Goal: Navigation & Orientation: Find specific page/section

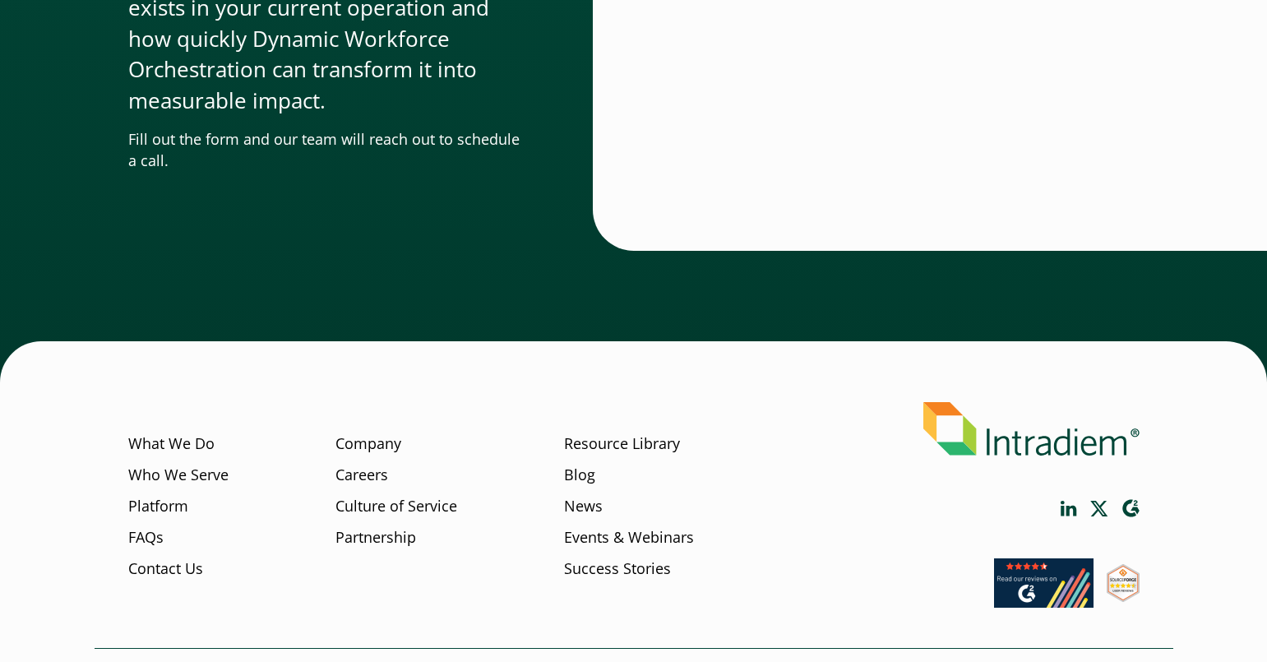
scroll to position [5620, 0]
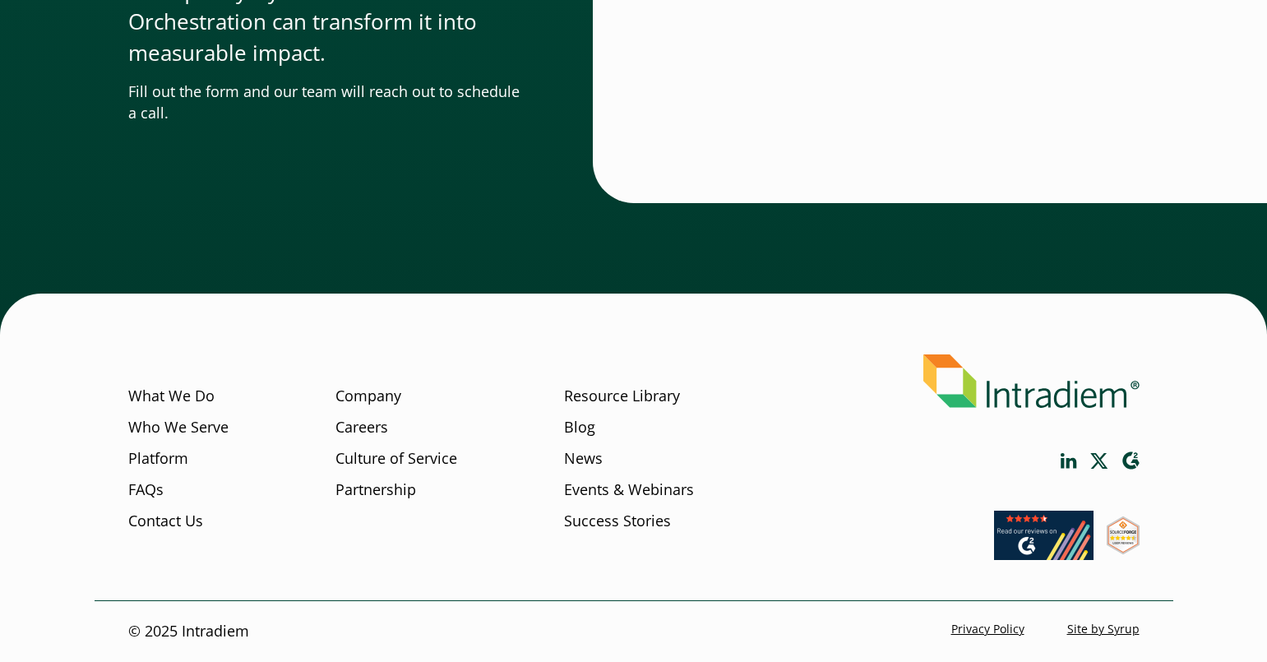
click at [985, 626] on link "Privacy Policy" at bounding box center [988, 629] width 73 height 16
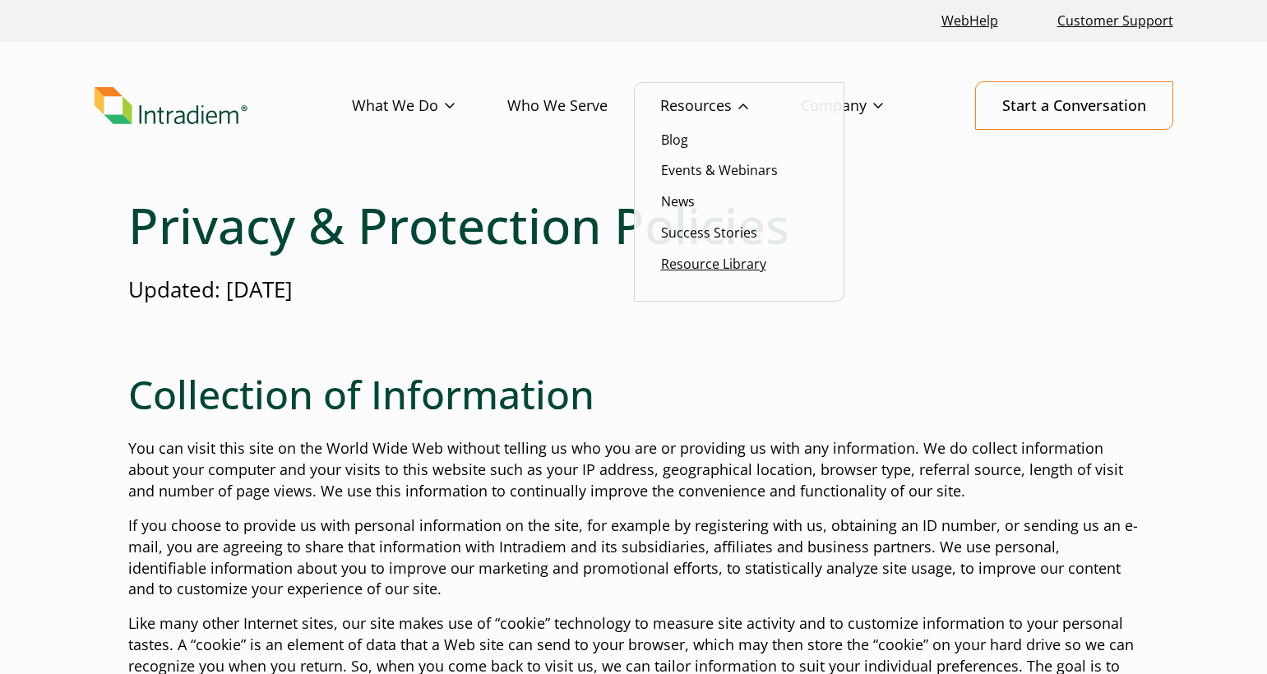
click at [703, 266] on link "Resource Library" at bounding box center [713, 264] width 105 height 18
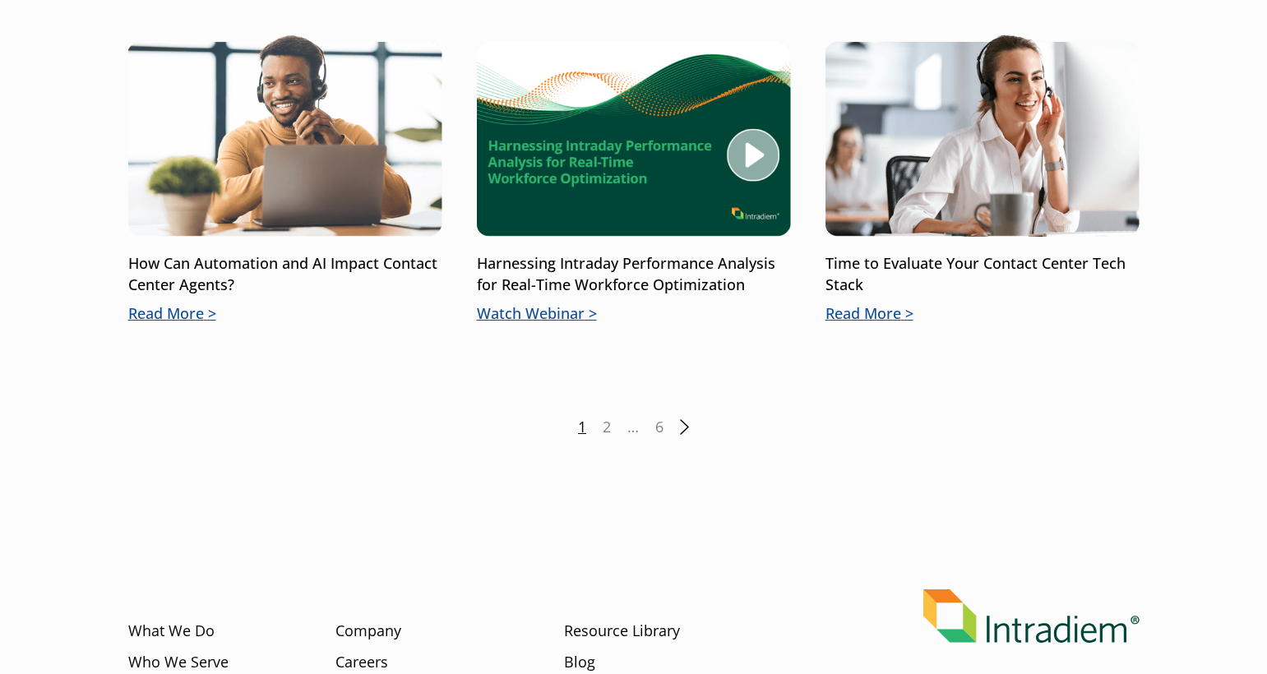
scroll to position [2521, 0]
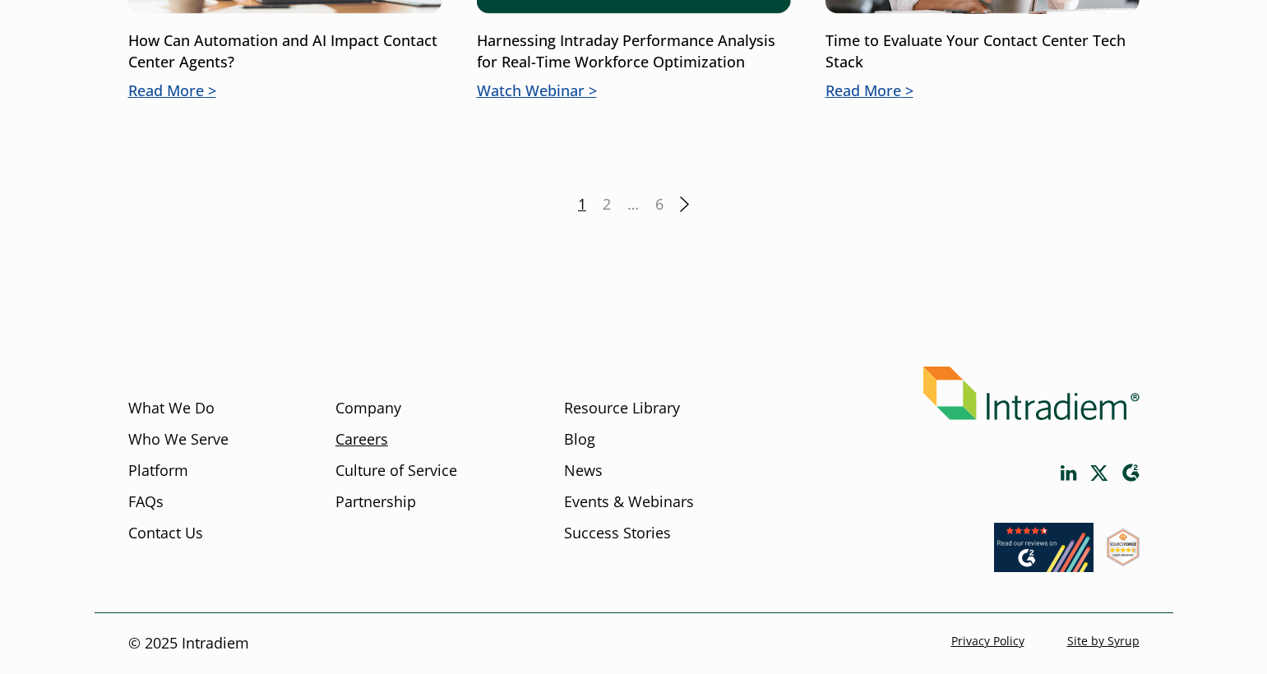
click at [373, 440] on link "Careers" at bounding box center [362, 439] width 53 height 21
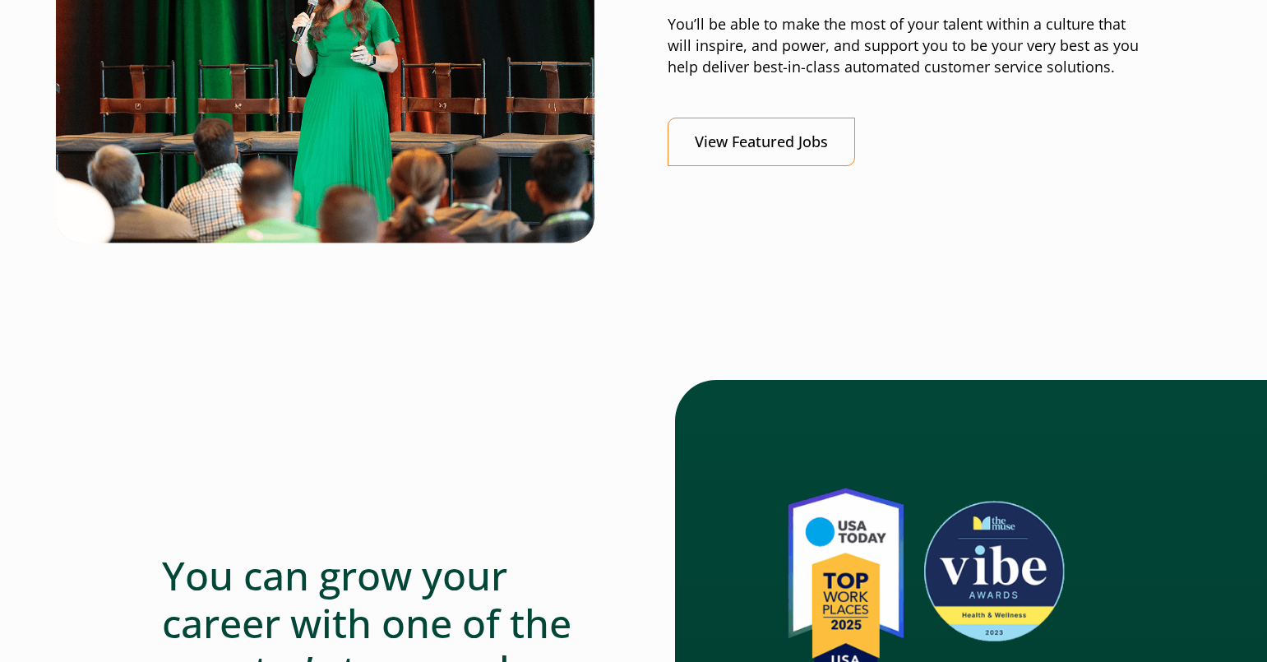
scroll to position [822, 0]
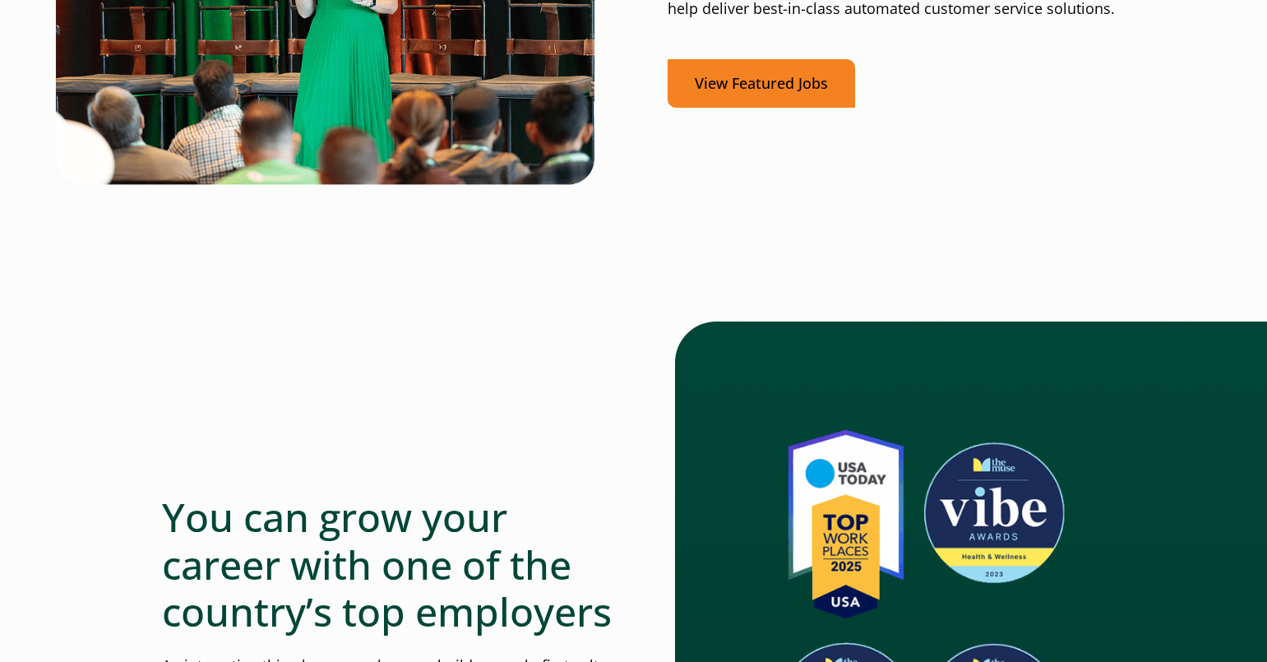
click at [756, 99] on link "View Featured Jobs" at bounding box center [762, 83] width 188 height 49
